Goal: Find specific page/section: Find specific page/section

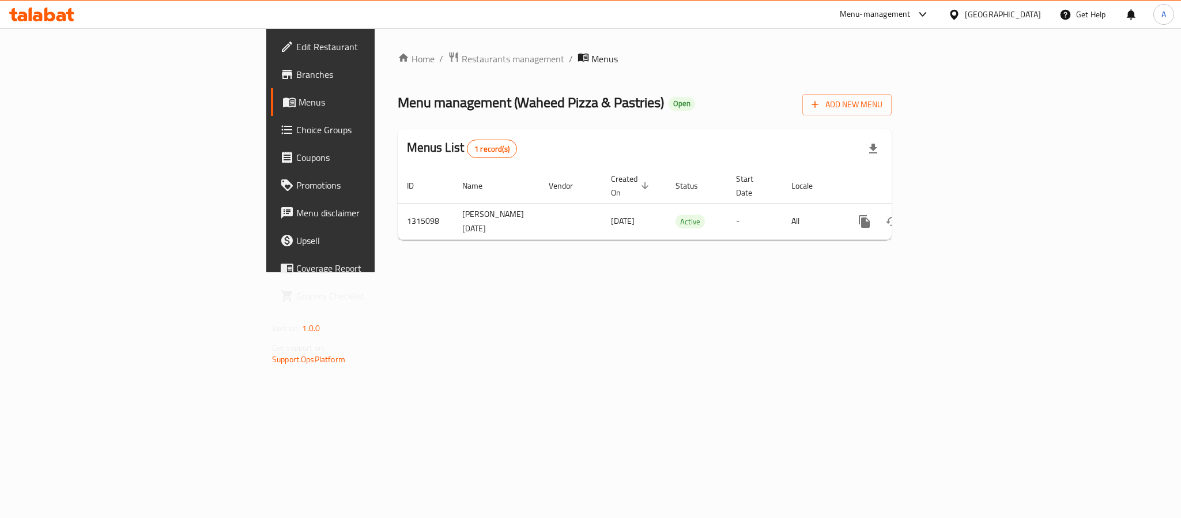
click at [296, 71] on span "Branches" at bounding box center [375, 74] width 158 height 14
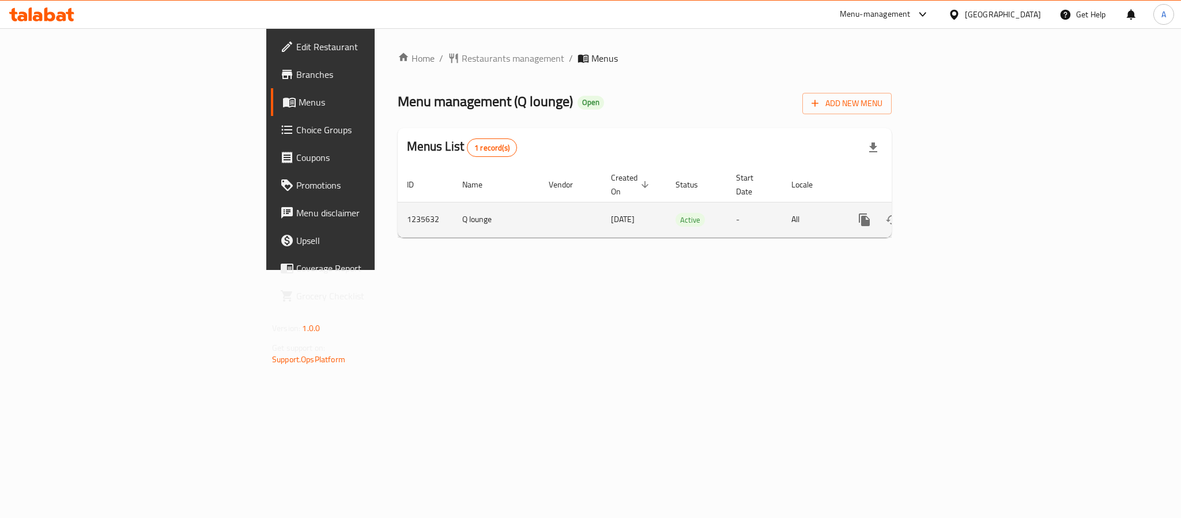
click at [955, 213] on icon "enhanced table" at bounding box center [948, 220] width 14 height 14
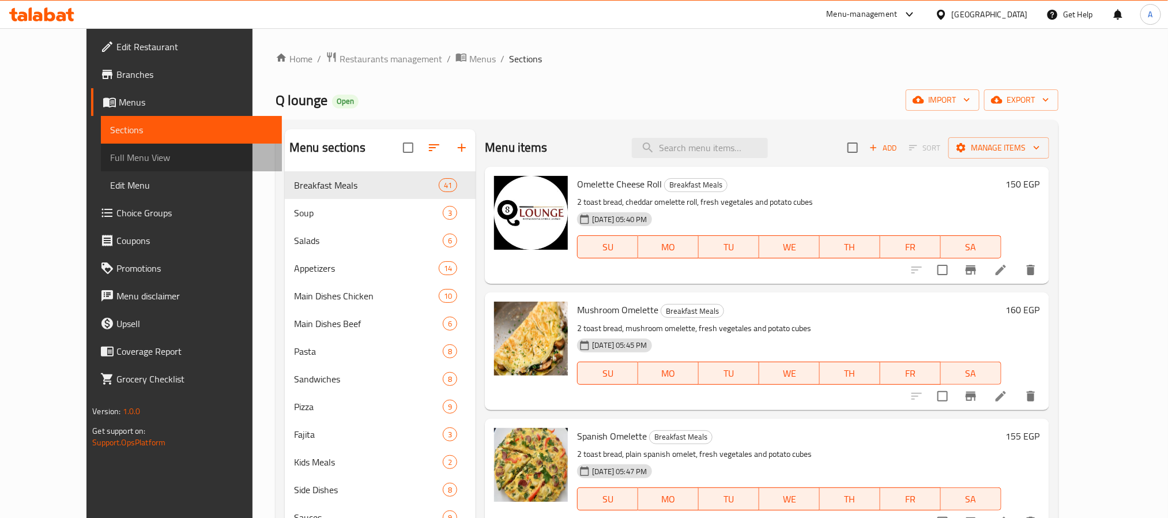
drag, startPoint x: 67, startPoint y: 147, endPoint x: 32, endPoint y: 173, distance: 44.2
click at [101, 147] on link "Full Menu View" at bounding box center [191, 158] width 180 height 28
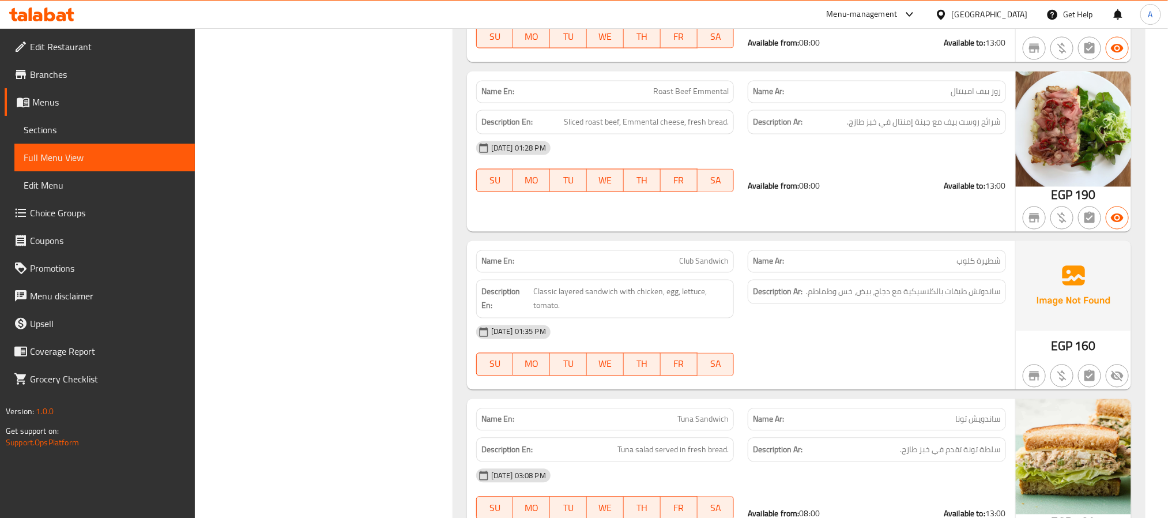
scroll to position [3440, 0]
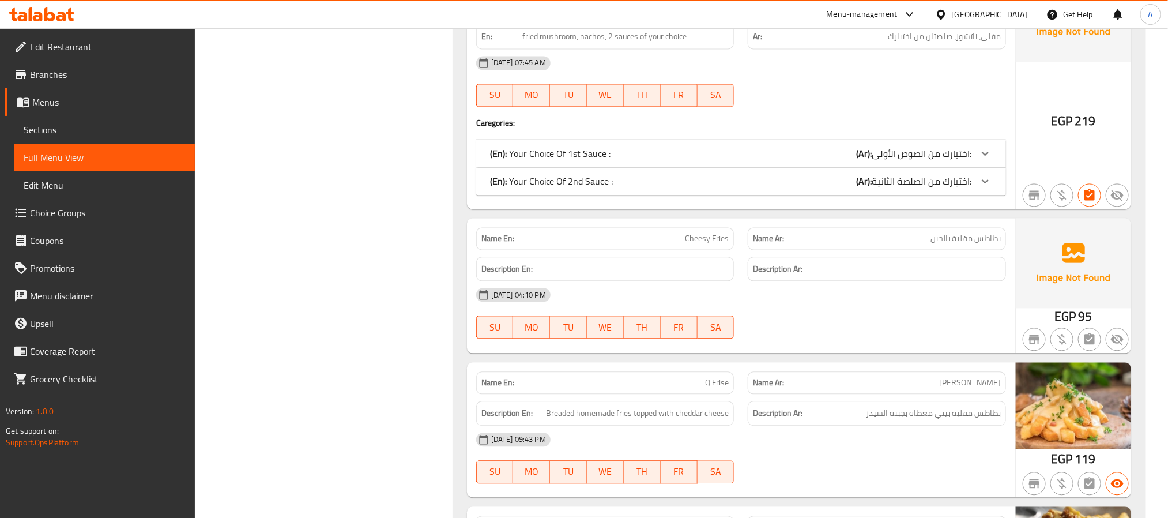
scroll to position [8247, 0]
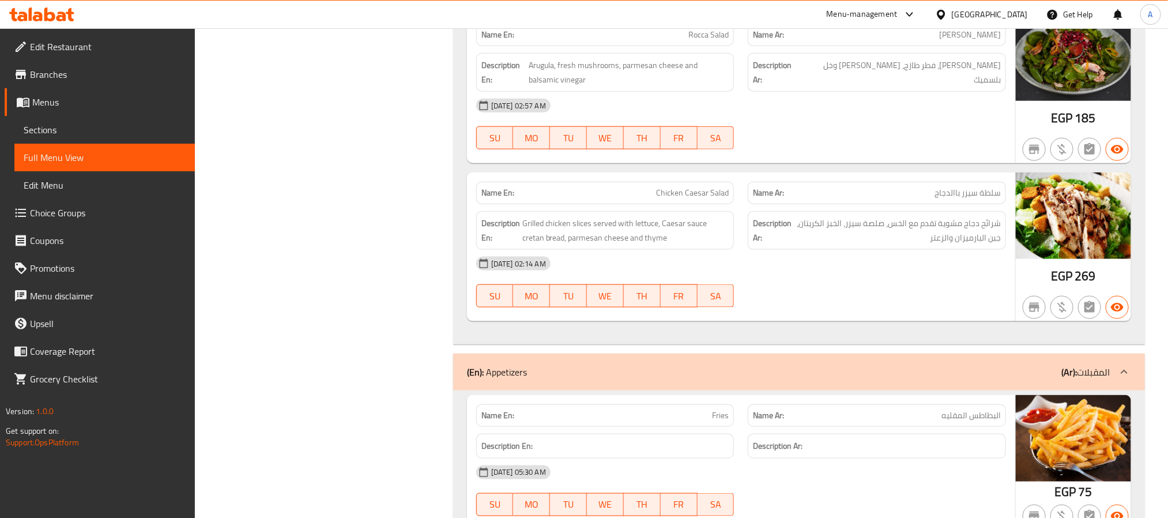
scroll to position [10882, 0]
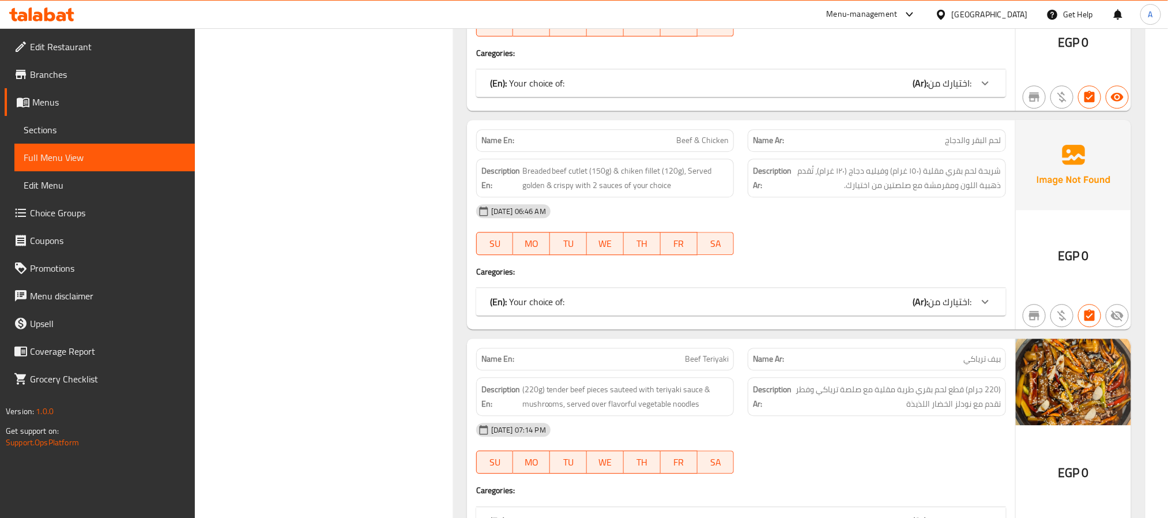
scroll to position [13201, 0]
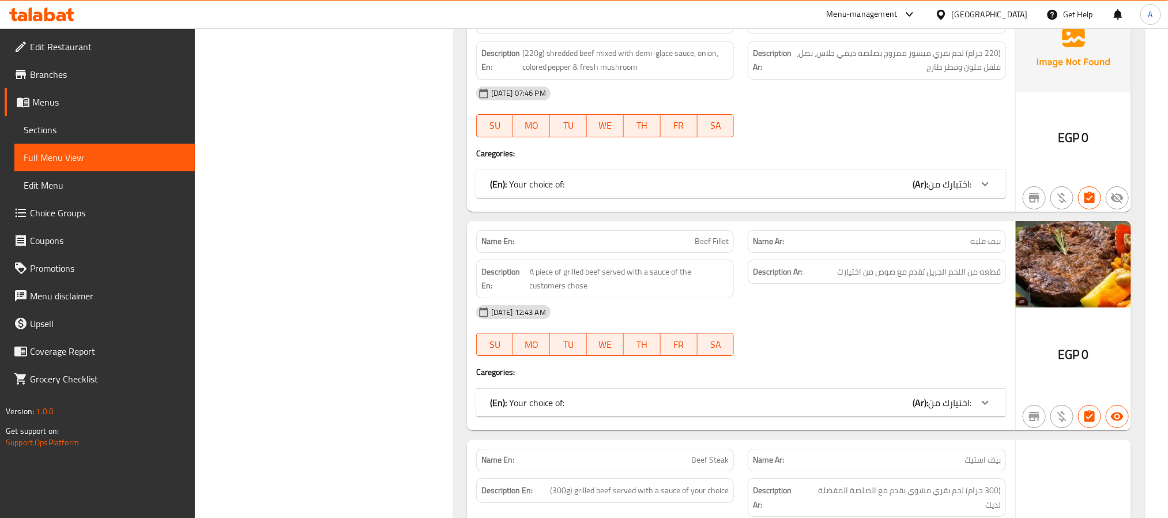
scroll to position [13727, 0]
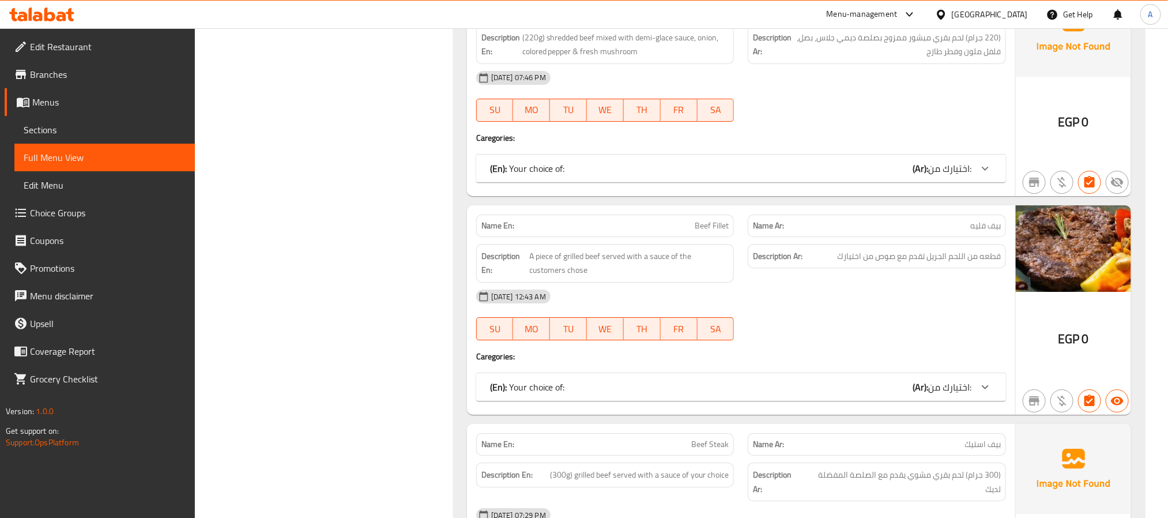
scroll to position [14002, 0]
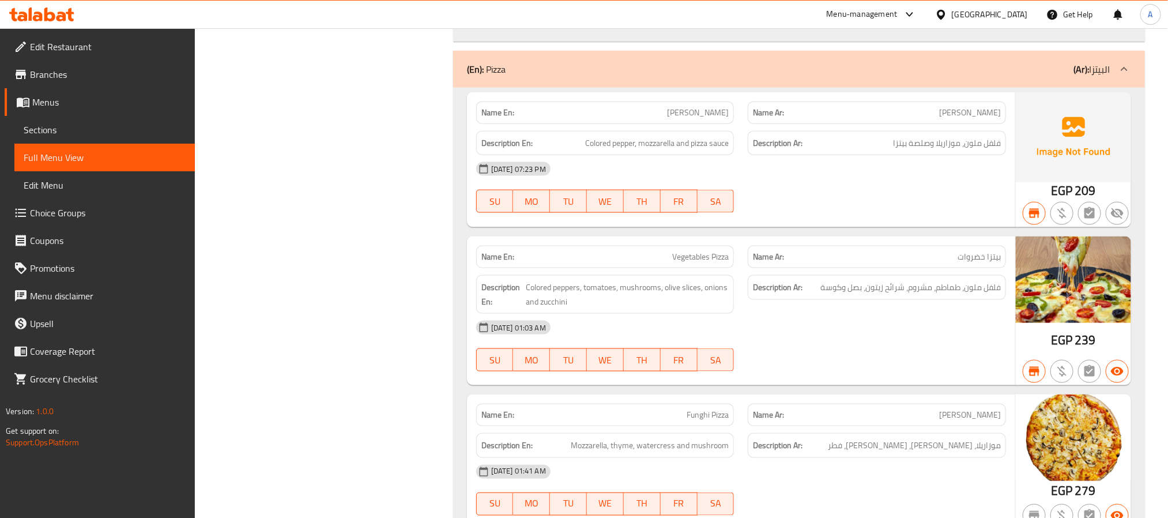
scroll to position [17103, 0]
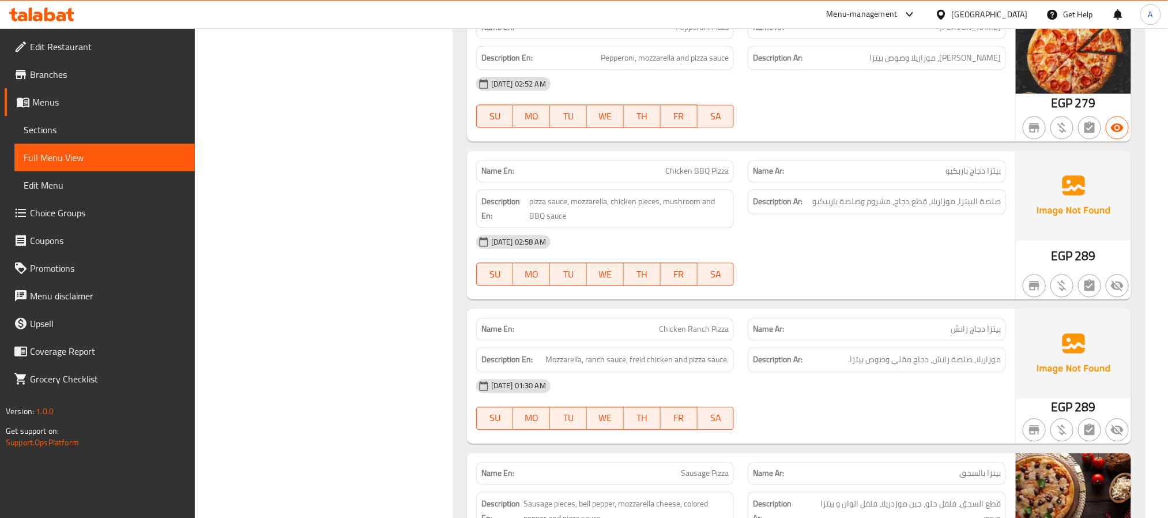
scroll to position [17696, 0]
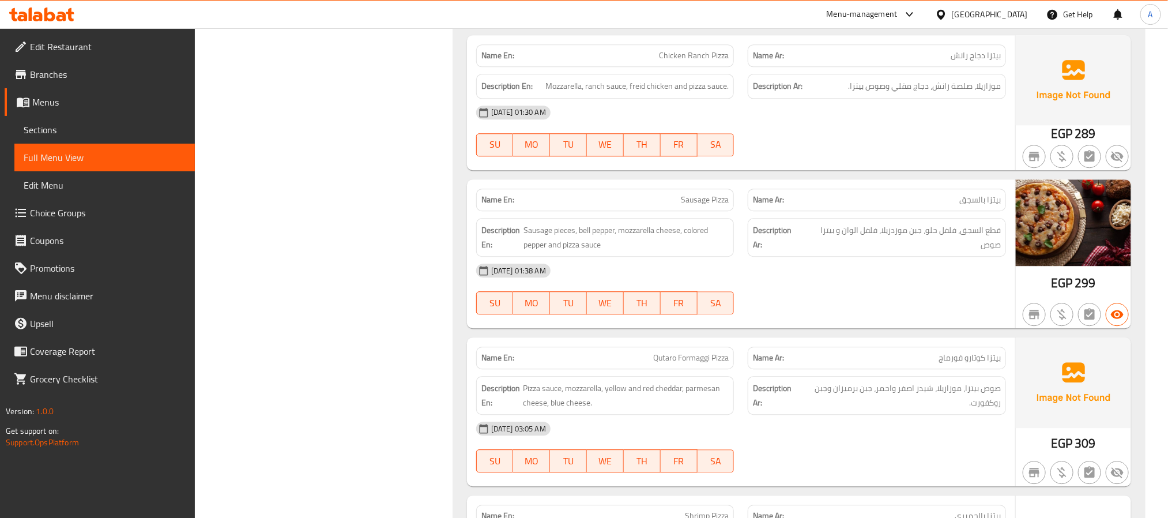
scroll to position [18042, 0]
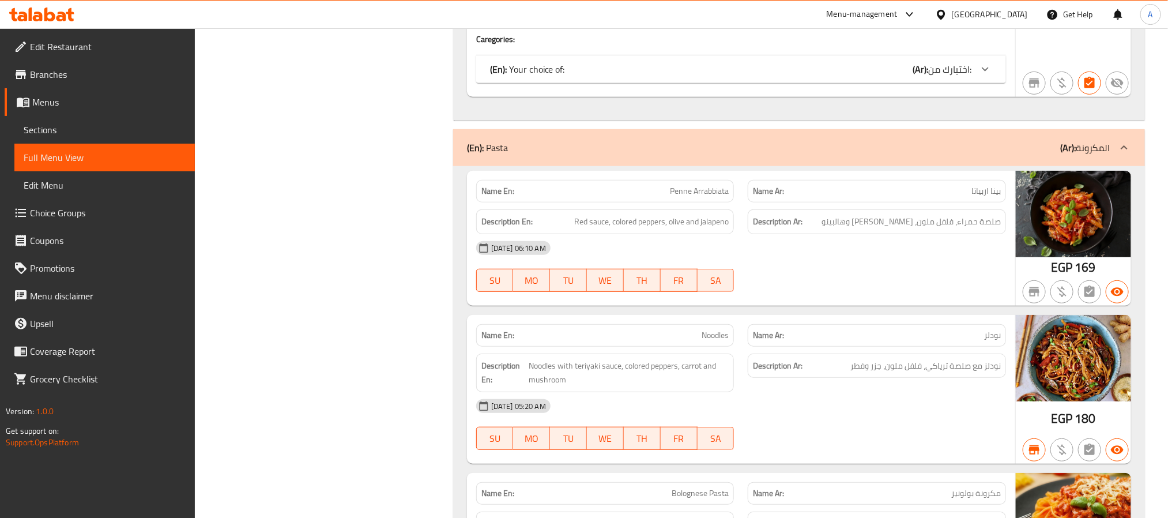
scroll to position [19082, 0]
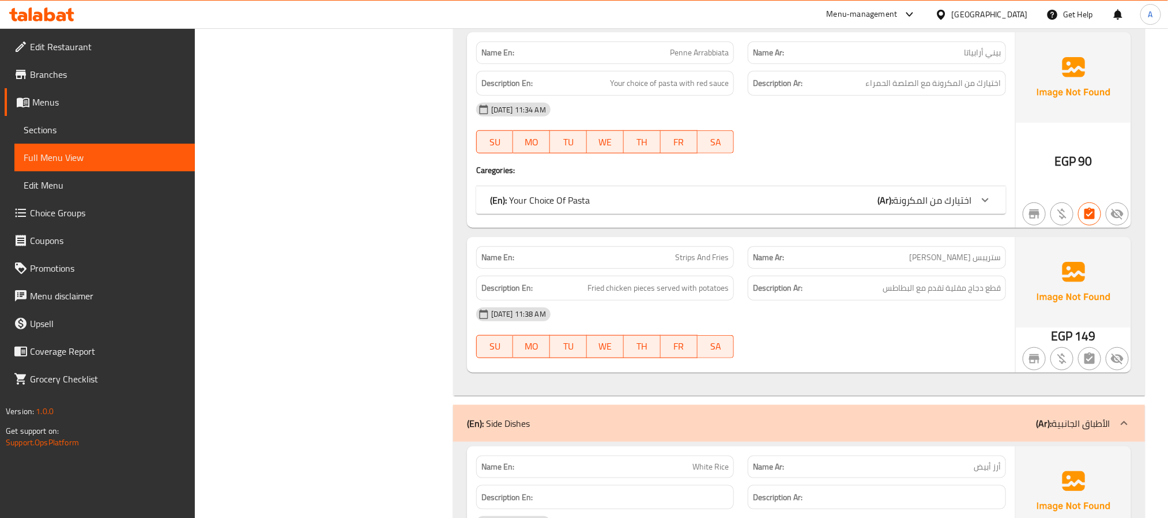
scroll to position [19341, 0]
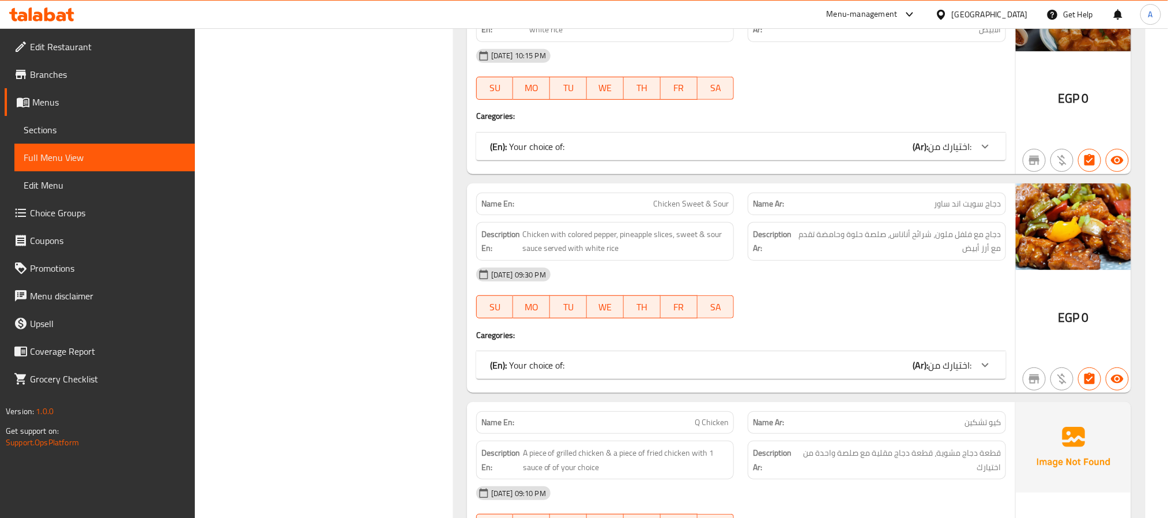
scroll to position [19497, 0]
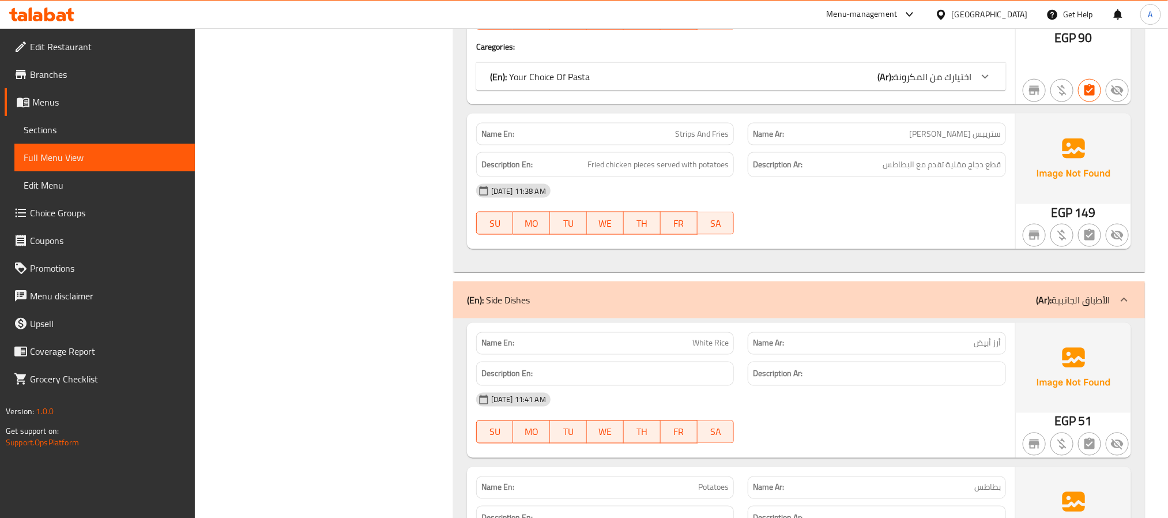
scroll to position [19875, 0]
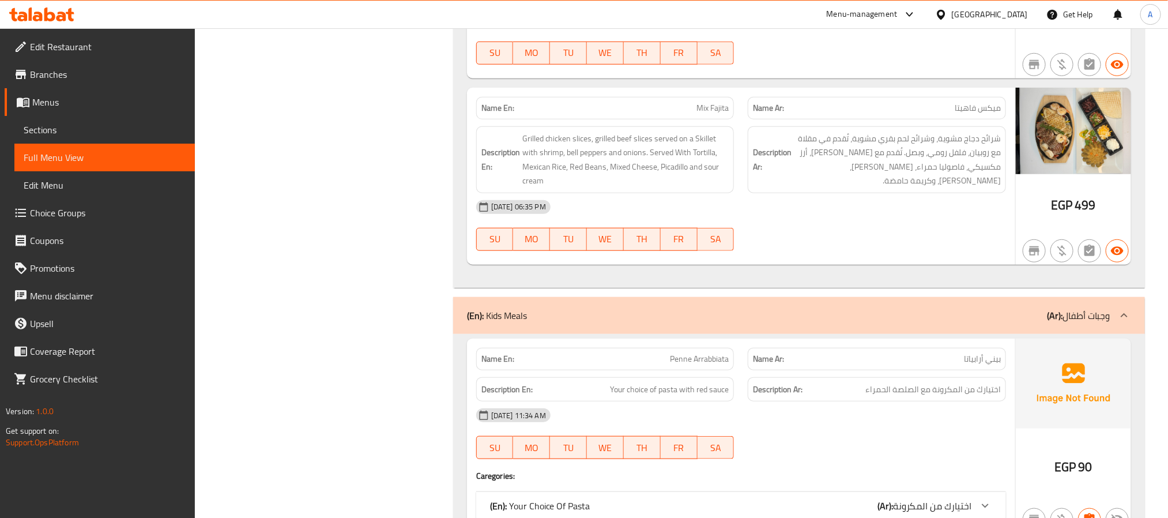
scroll to position [20020, 0]
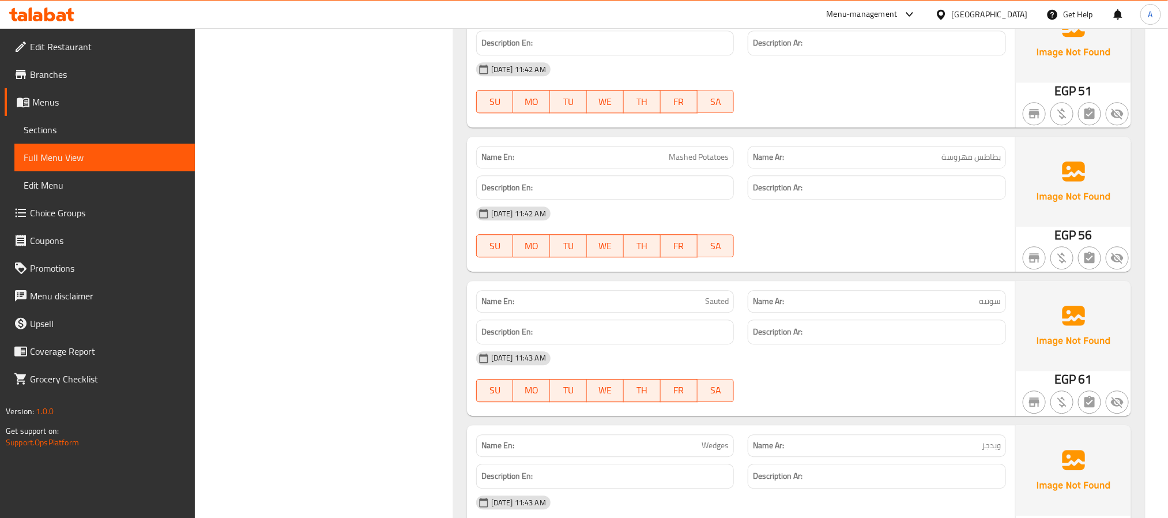
scroll to position [20280, 0]
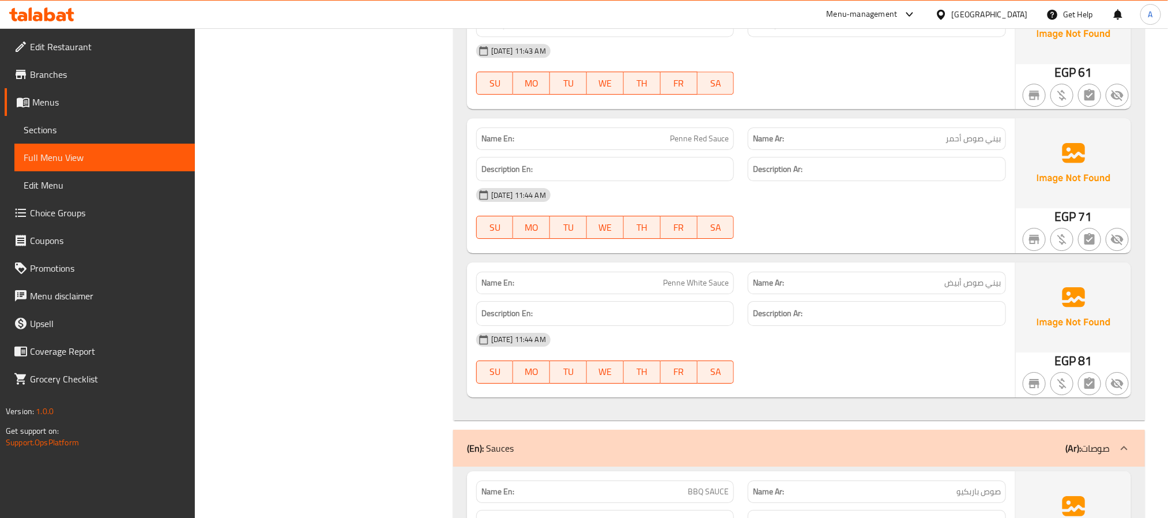
scroll to position [20625, 0]
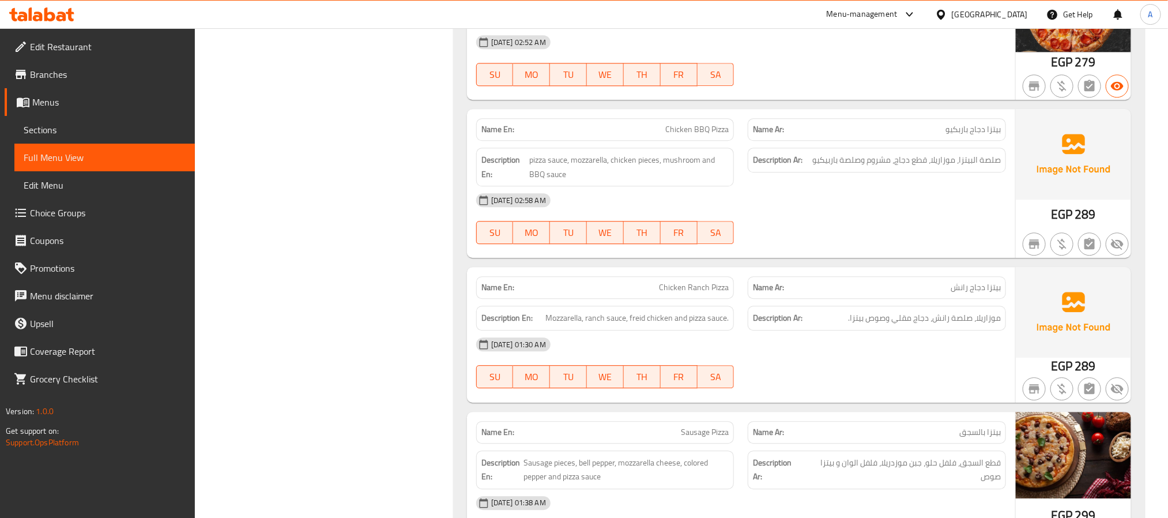
scroll to position [20954, 0]
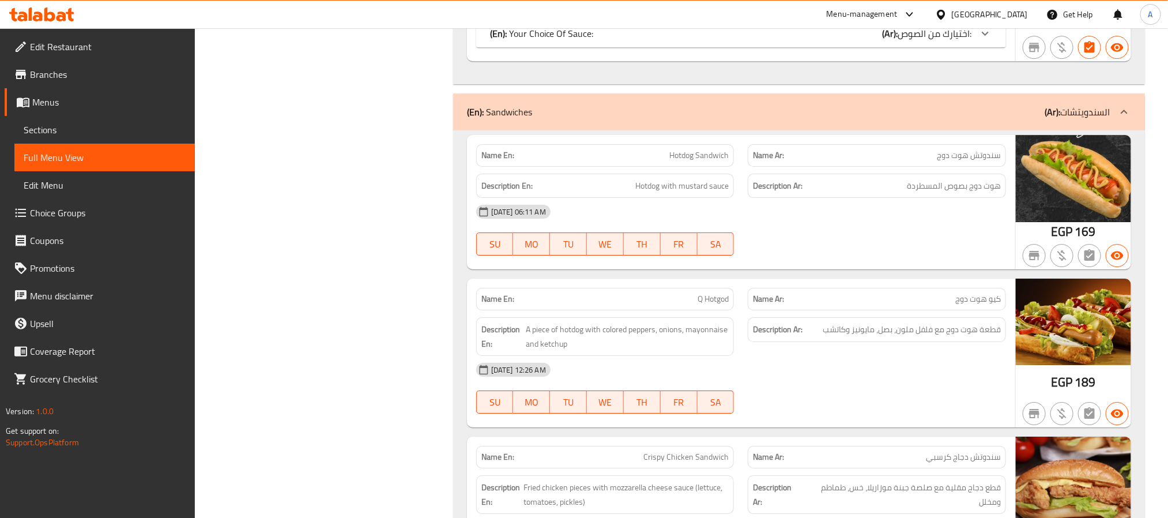
scroll to position [21099, 0]
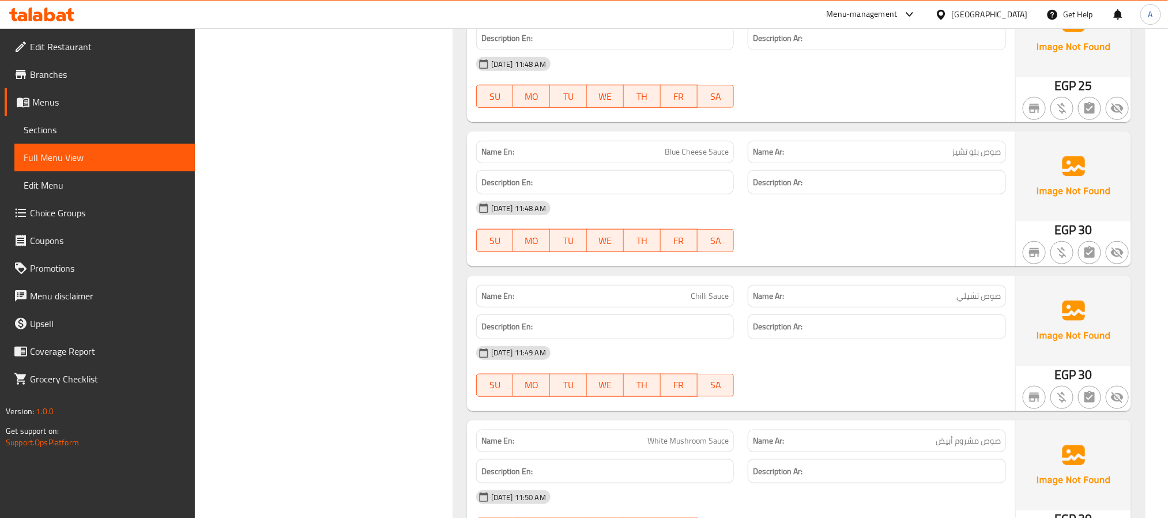
scroll to position [21541, 0]
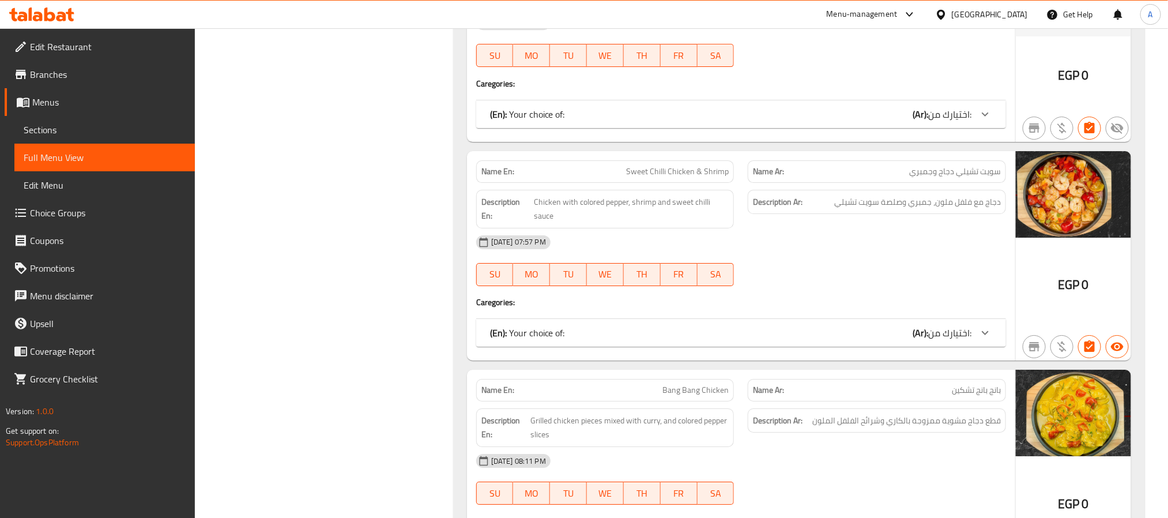
scroll to position [21679, 0]
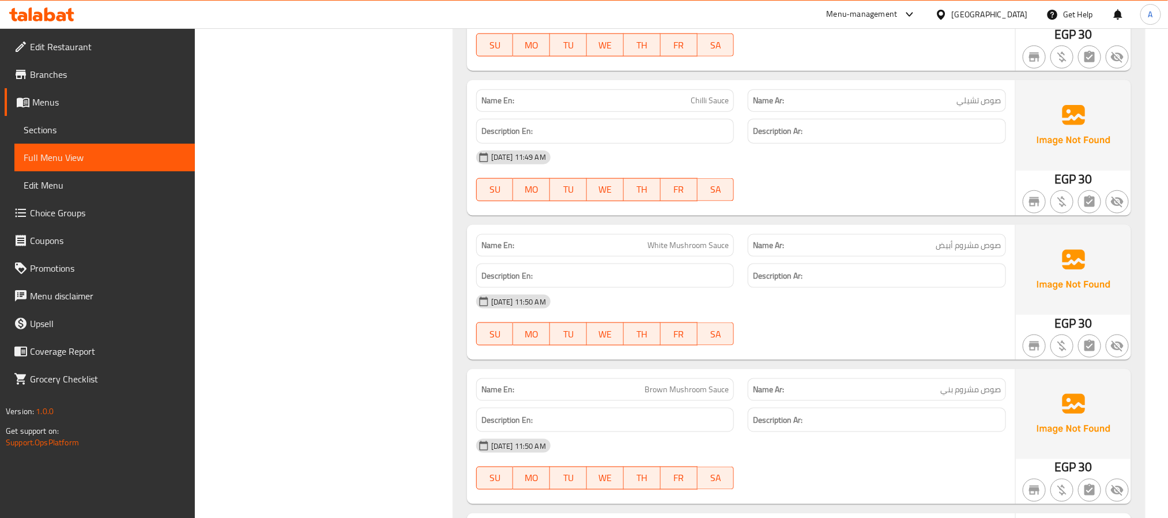
scroll to position [21765, 0]
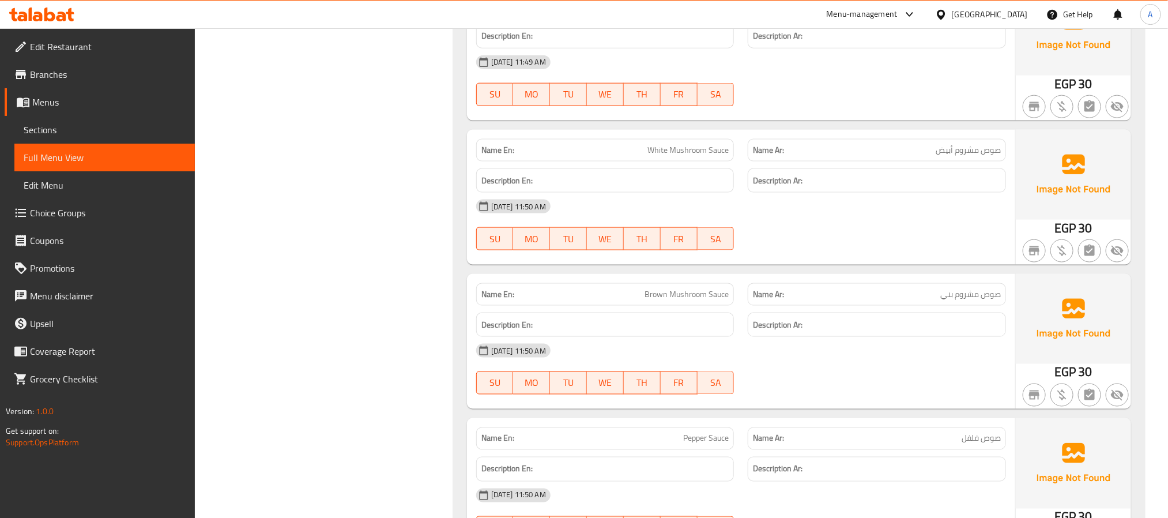
scroll to position [21938, 0]
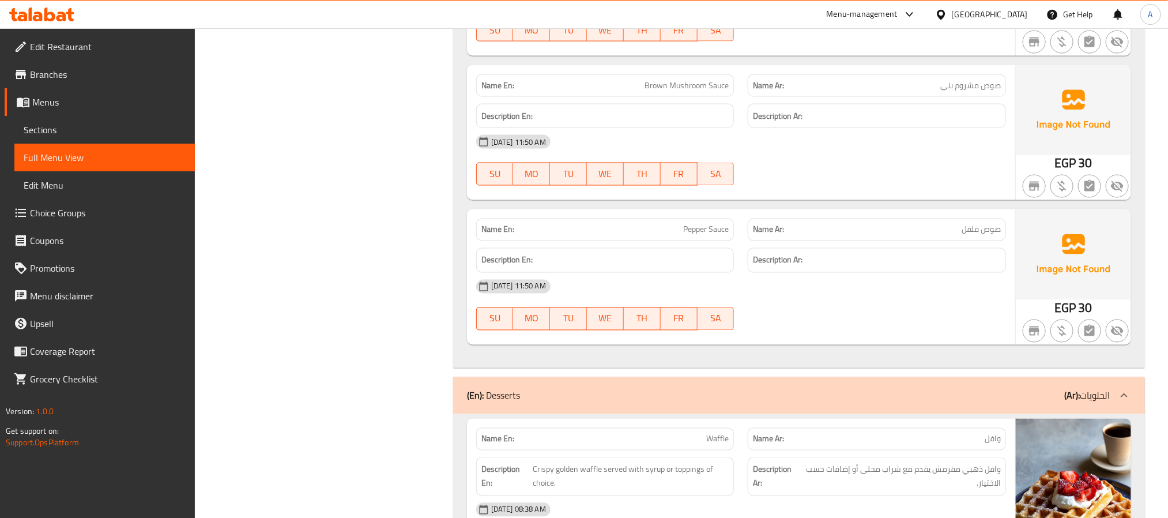
scroll to position [22198, 0]
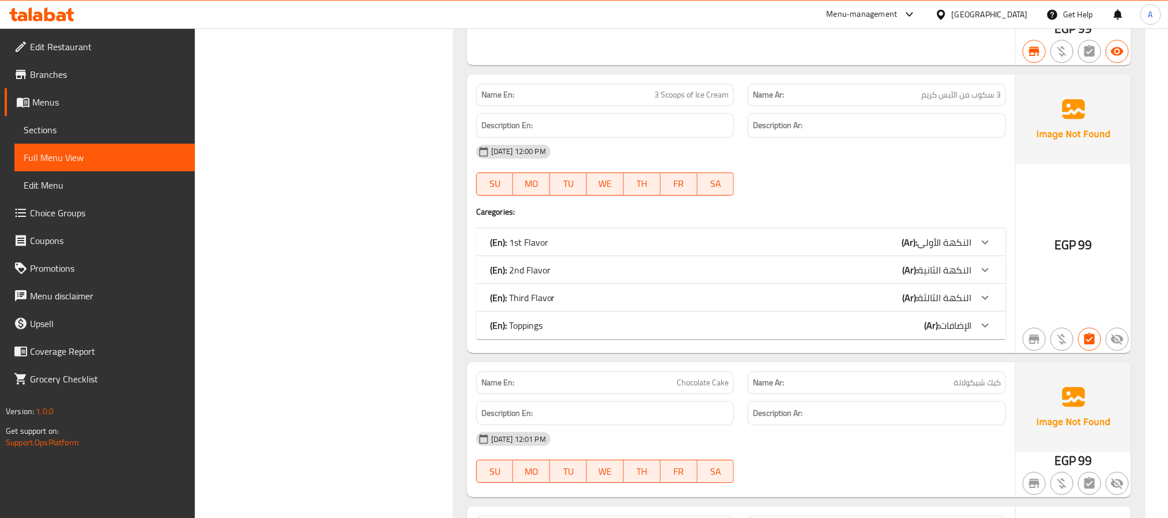
scroll to position [23097, 0]
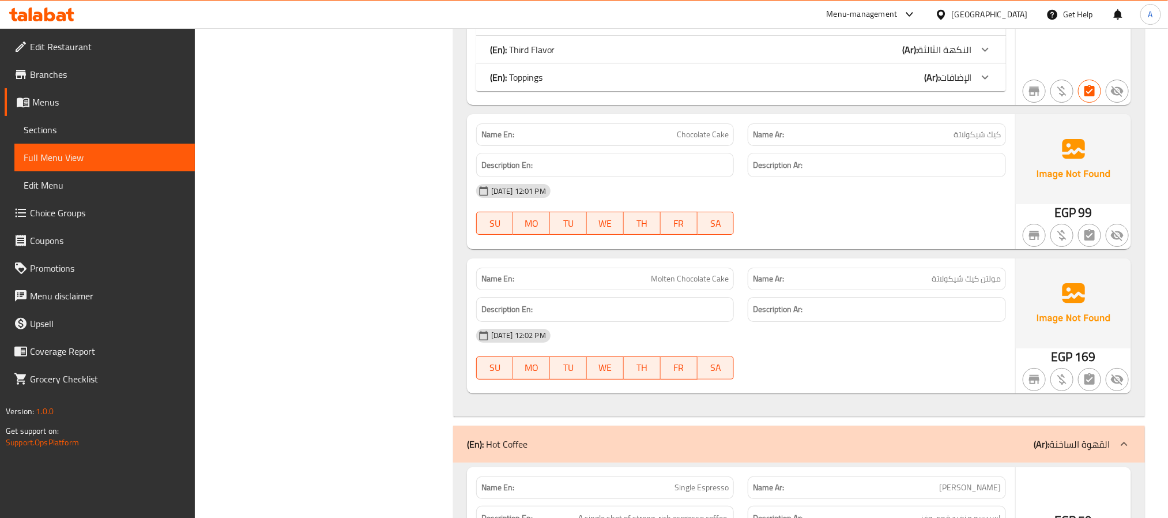
scroll to position [23356, 0]
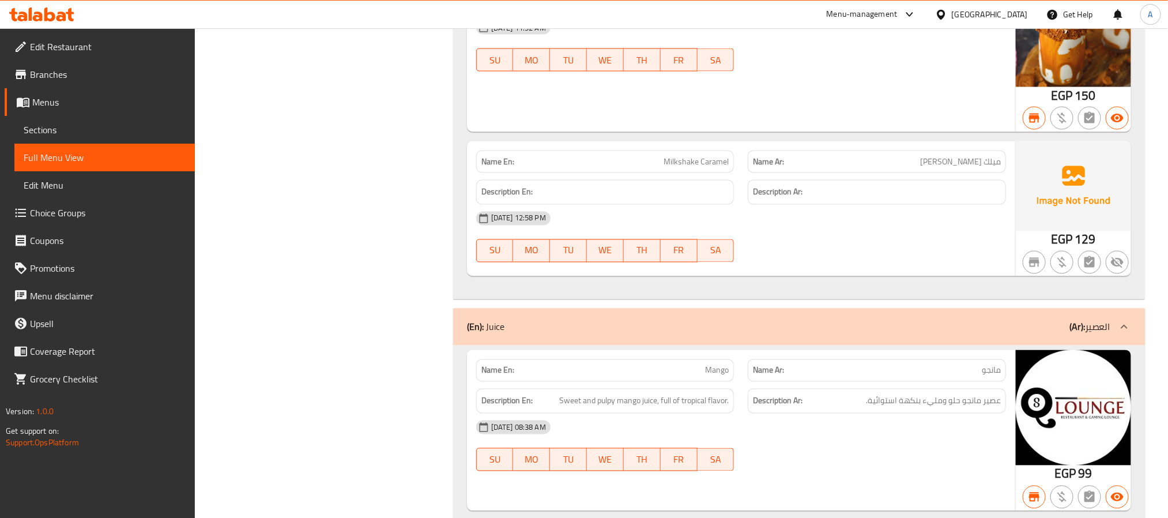
scroll to position [29067, 0]
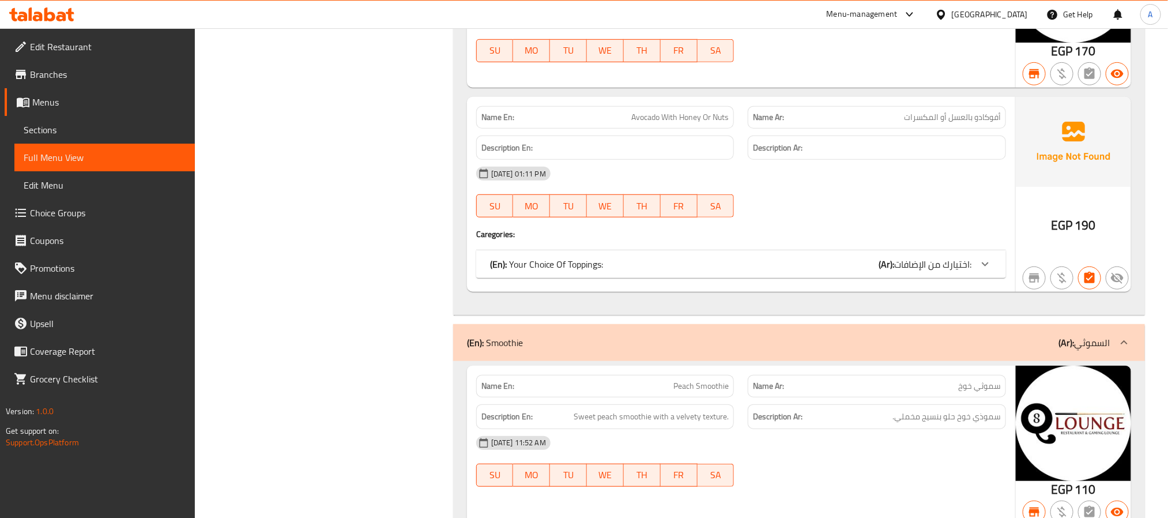
scroll to position [30776, 0]
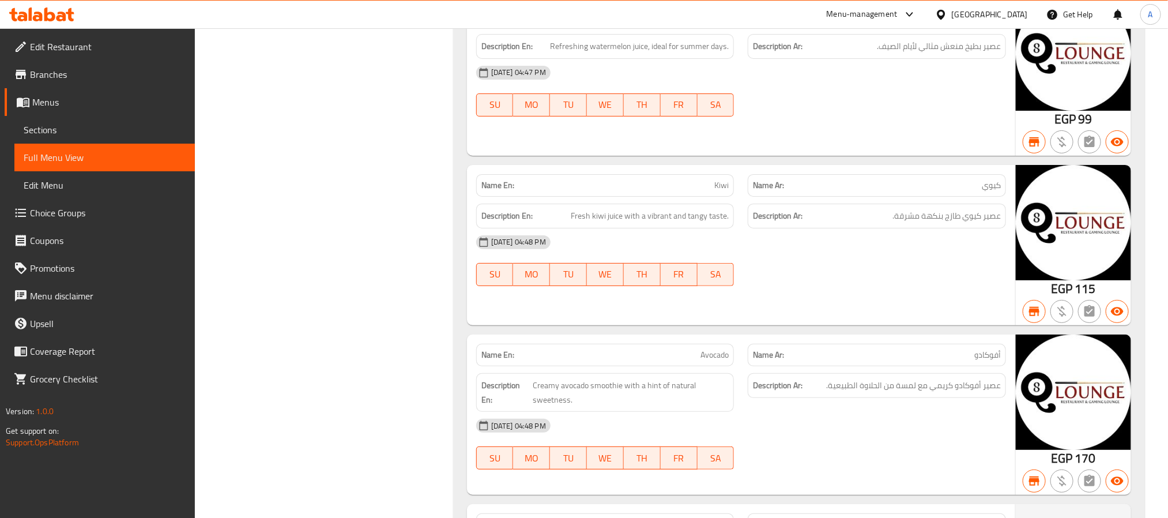
scroll to position [30430, 0]
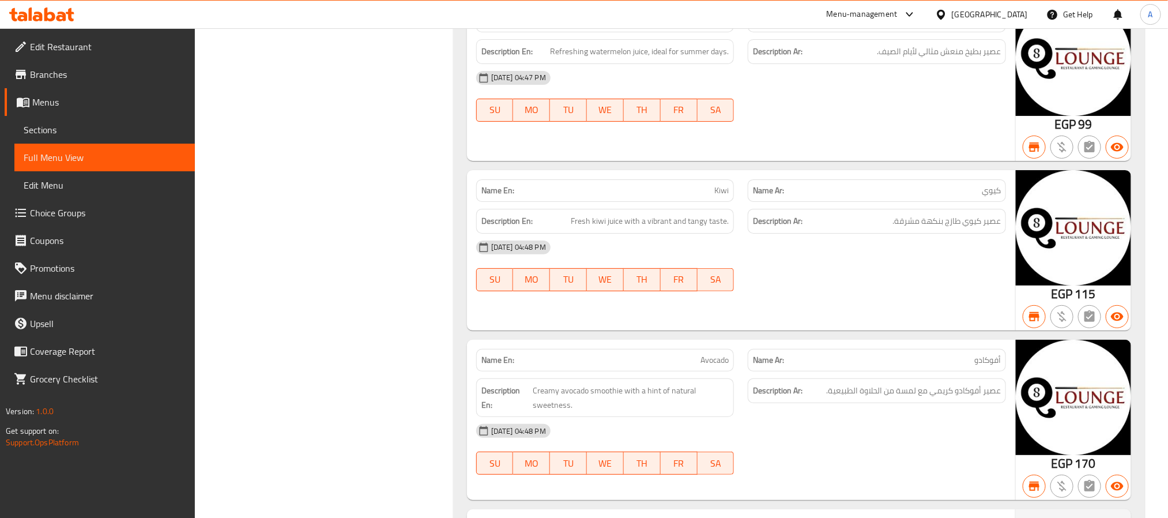
click at [70, 103] on span "Menus" at bounding box center [108, 102] width 153 height 14
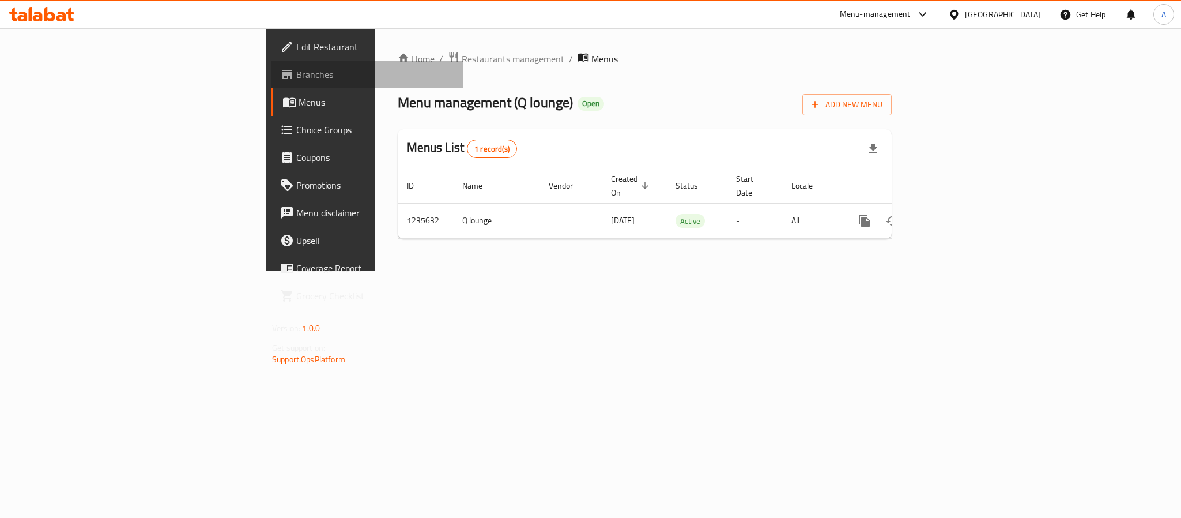
click at [296, 68] on span "Branches" at bounding box center [375, 74] width 158 height 14
